Goal: Information Seeking & Learning: Learn about a topic

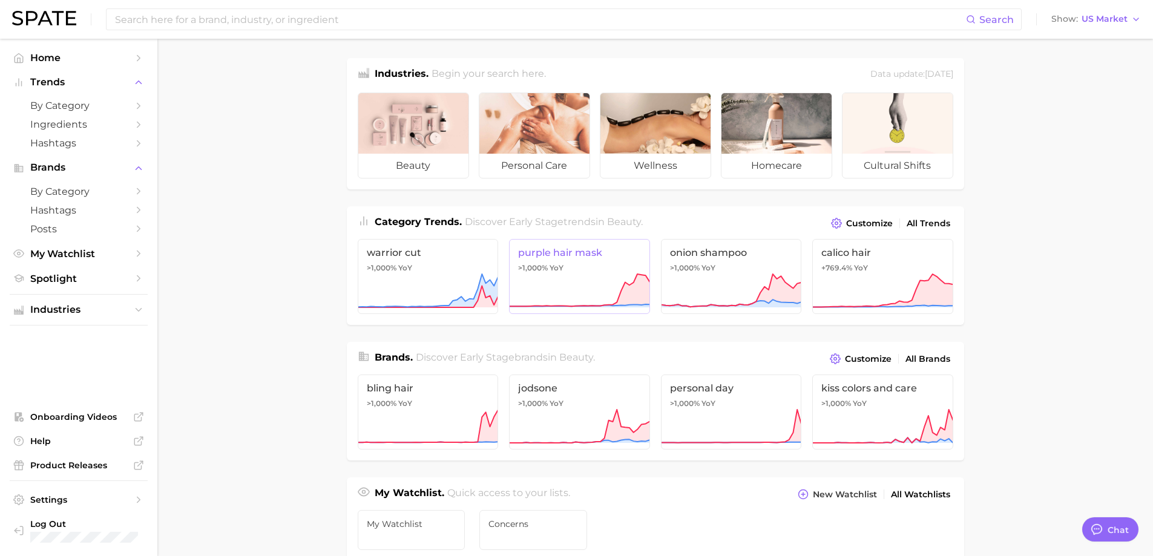
click at [640, 267] on link "purple hair mask >1,000% YoY" at bounding box center [579, 276] width 141 height 75
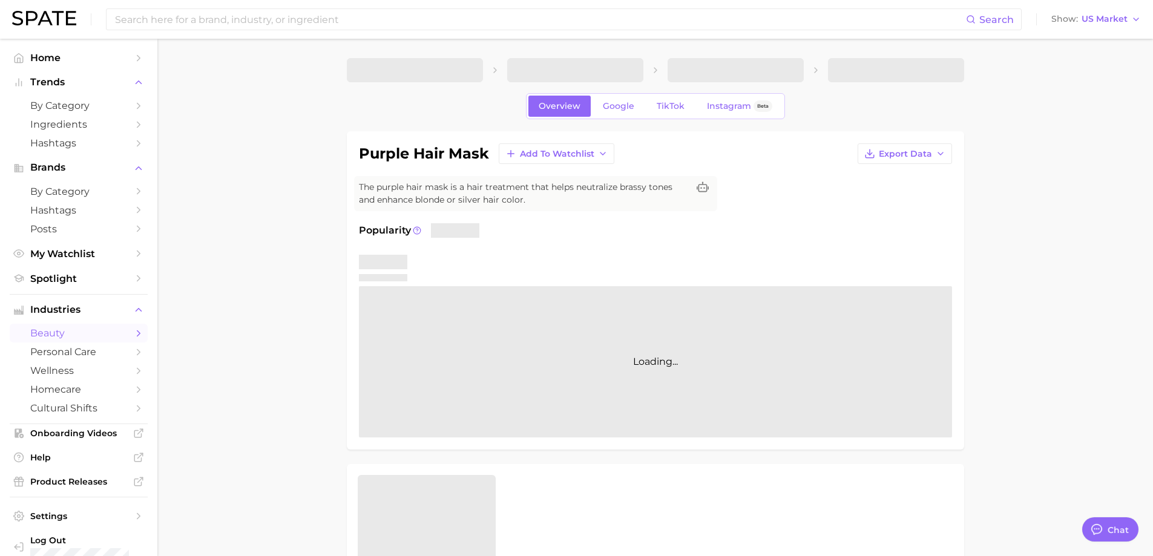
type textarea "x"
